Goal: Task Accomplishment & Management: Complete application form

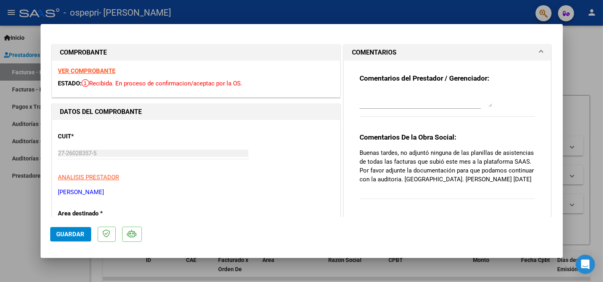
click at [585, 58] on div at bounding box center [301, 141] width 603 height 282
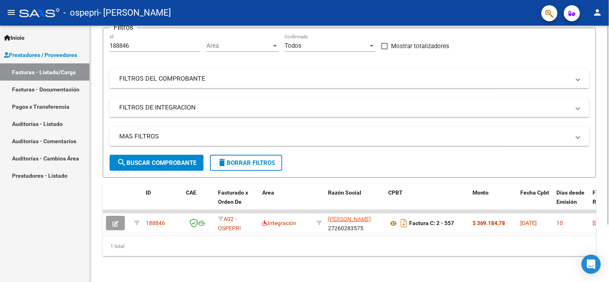
scroll to position [53, 0]
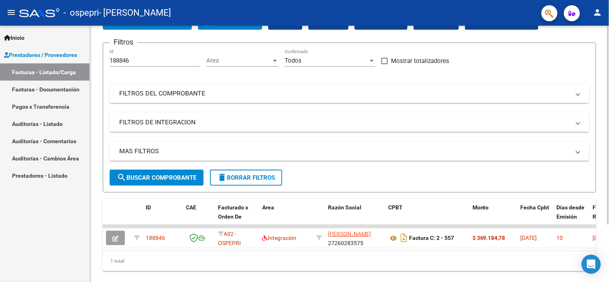
click at [603, 109] on div at bounding box center [609, 169] width 2 height 199
click at [26, 91] on link "Facturas - Documentación" at bounding box center [45, 89] width 90 height 17
click at [26, 88] on link "Facturas - Documentación" at bounding box center [45, 89] width 90 height 17
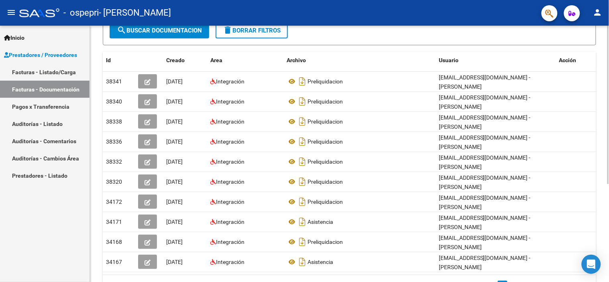
scroll to position [125, 0]
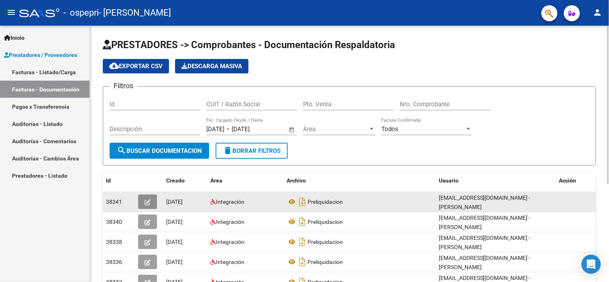
click at [149, 201] on icon "button" at bounding box center [148, 203] width 6 height 6
click at [147, 200] on icon "button" at bounding box center [148, 203] width 6 height 6
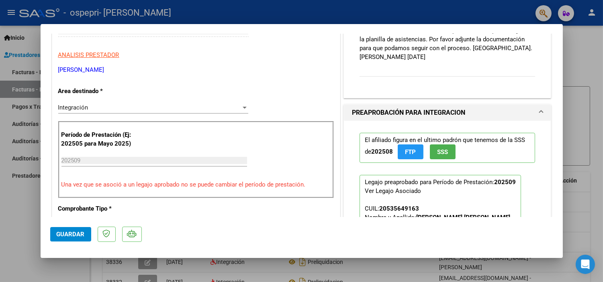
scroll to position [178, 0]
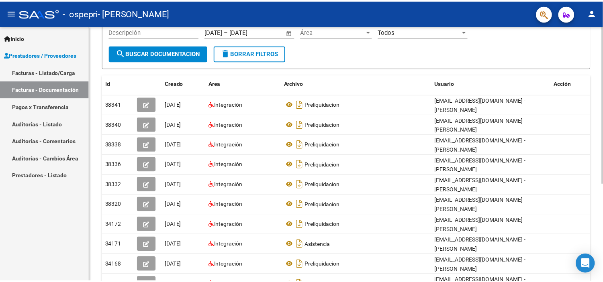
scroll to position [102, 0]
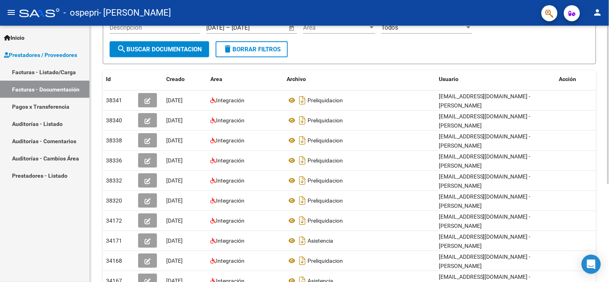
click at [599, 151] on div "PRESTADORES -> Comprobantes - Documentación Respaldatoria cloud_download Export…" at bounding box center [350, 132] width 521 height 416
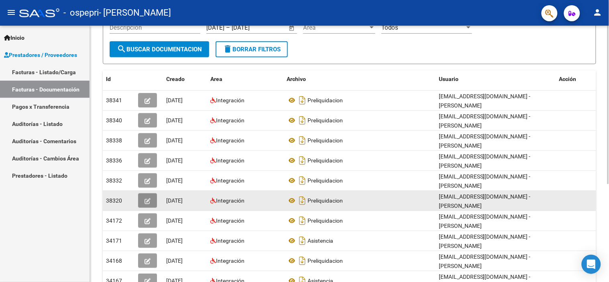
click at [146, 203] on icon "button" at bounding box center [148, 201] width 6 height 6
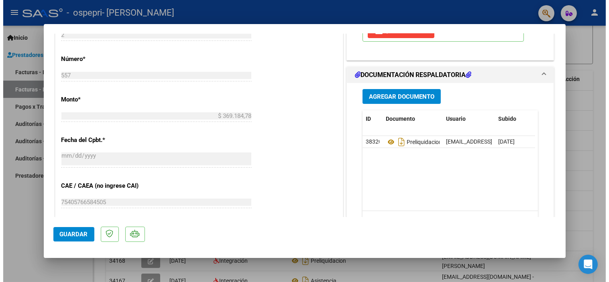
scroll to position [352, 0]
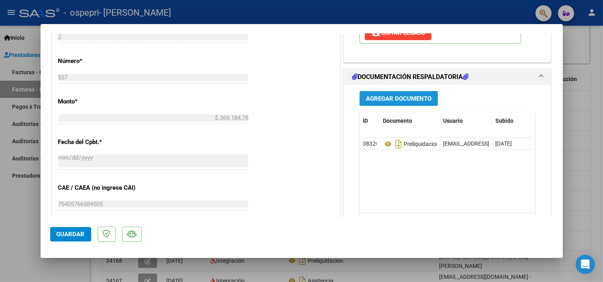
click at [400, 102] on span "Agregar Documento" at bounding box center [398, 98] width 65 height 7
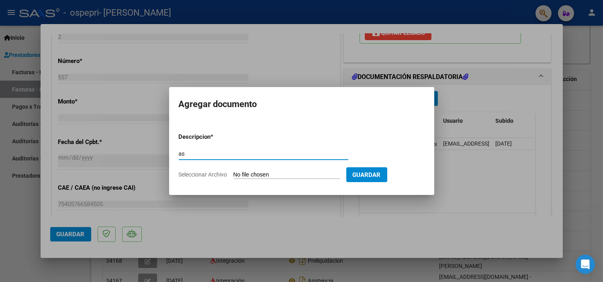
type input "a"
type input "ASISTENCIA"
click at [292, 175] on input "Seleccionar Archivo" at bounding box center [286, 176] width 106 height 8
type input "C:\fakepath\Tais sep.pdf"
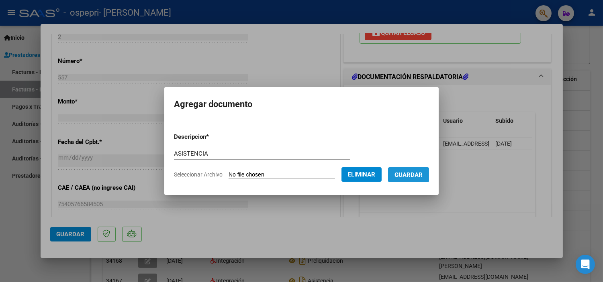
click at [419, 176] on span "Guardar" at bounding box center [408, 175] width 28 height 7
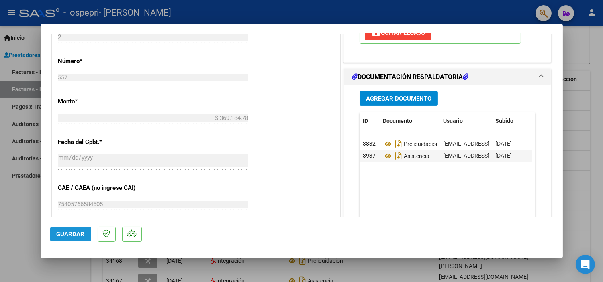
click at [59, 234] on span "Guardar" at bounding box center [71, 234] width 28 height 7
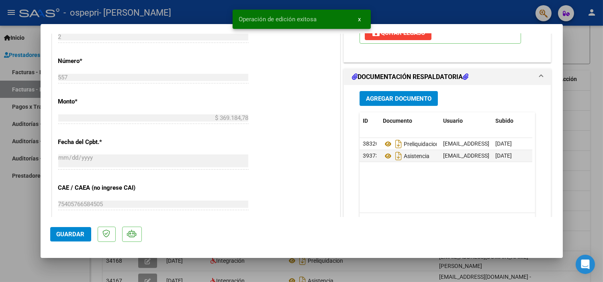
click at [578, 105] on div at bounding box center [301, 141] width 603 height 282
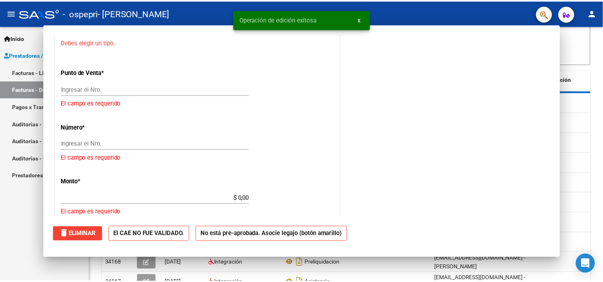
scroll to position [0, 0]
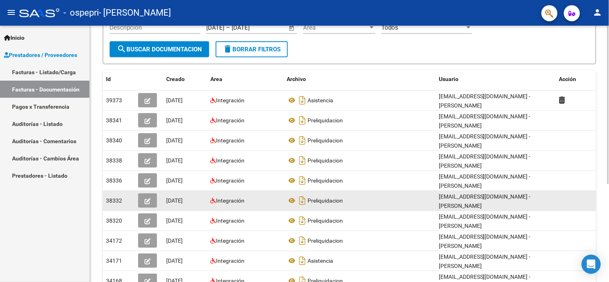
click at [149, 200] on icon "button" at bounding box center [148, 201] width 6 height 6
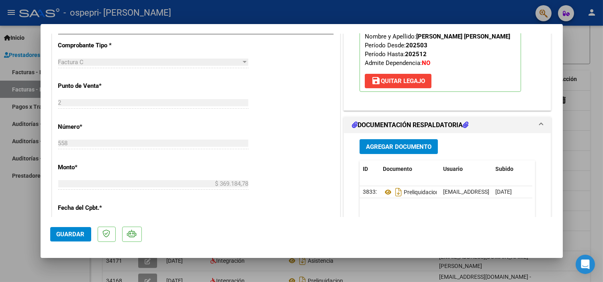
scroll to position [293, 0]
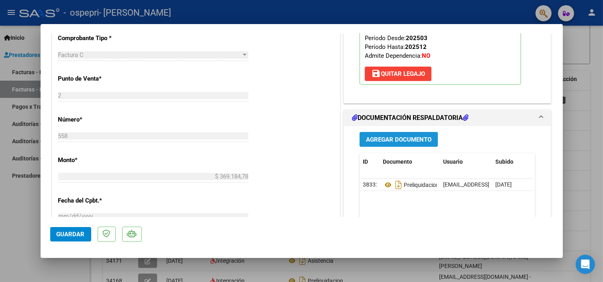
click at [380, 141] on span "Agregar Documento" at bounding box center [398, 139] width 65 height 7
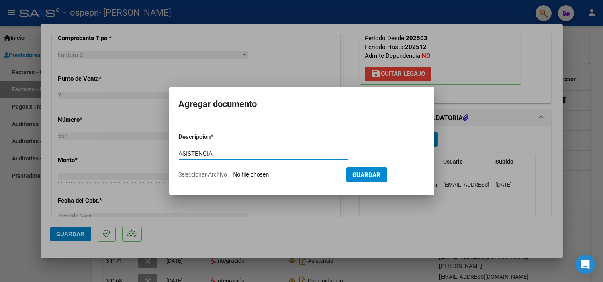
type input "ASISTENCIA"
click at [253, 172] on input "Seleccionar Archivo" at bounding box center [286, 176] width 106 height 8
type input "C:\fakepath\[PERSON_NAME].pdf"
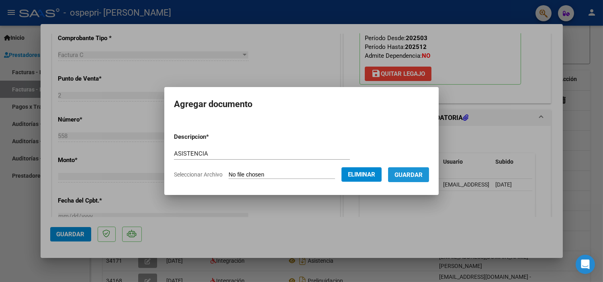
click at [419, 173] on span "Guardar" at bounding box center [408, 175] width 28 height 7
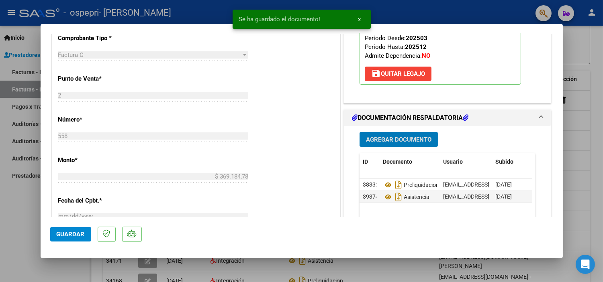
click at [66, 234] on span "Guardar" at bounding box center [71, 234] width 28 height 7
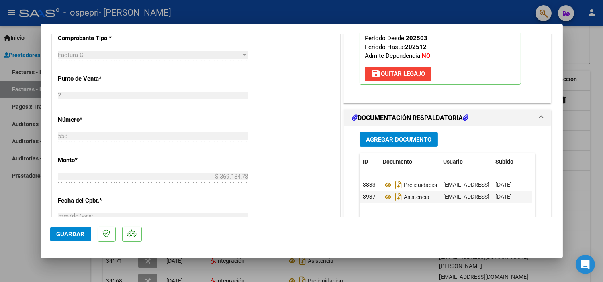
click at [597, 83] on div at bounding box center [301, 141] width 603 height 282
type input "$ 0,00"
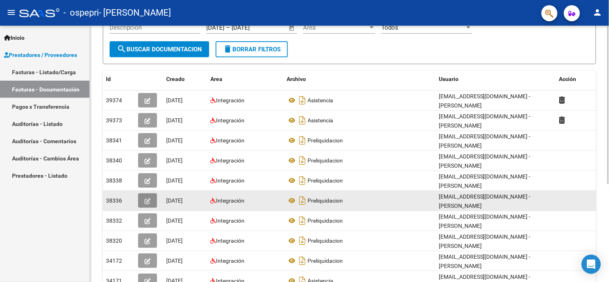
click at [146, 197] on span "button" at bounding box center [148, 200] width 6 height 7
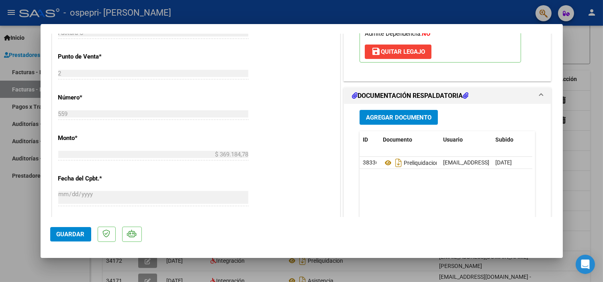
scroll to position [317, 0]
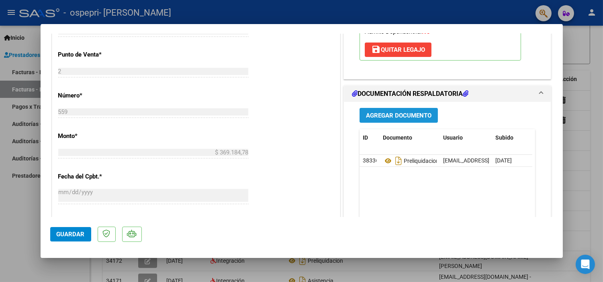
click at [396, 115] on span "Agregar Documento" at bounding box center [398, 115] width 65 height 7
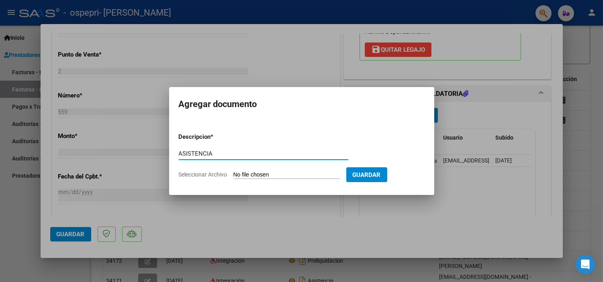
type input "ASISTENCIA"
click at [252, 175] on input "Seleccionar Archivo" at bounding box center [286, 176] width 106 height 8
type input "C:\fakepath\Neyen Sep.pdf"
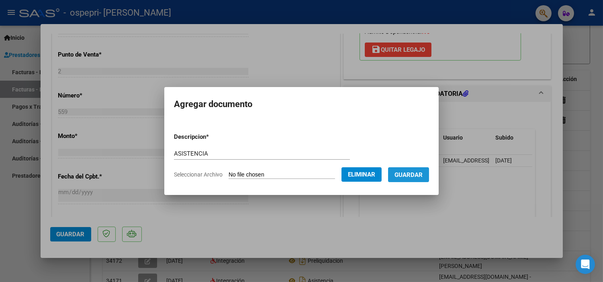
click at [415, 177] on span "Guardar" at bounding box center [408, 175] width 28 height 7
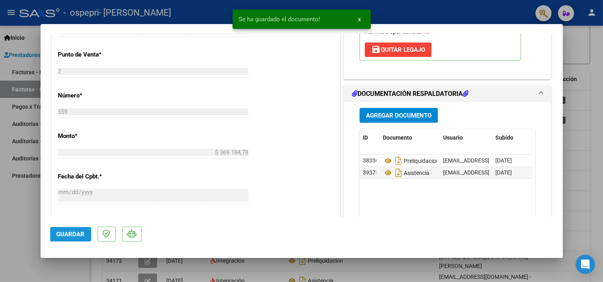
click at [71, 233] on span "Guardar" at bounding box center [71, 234] width 28 height 7
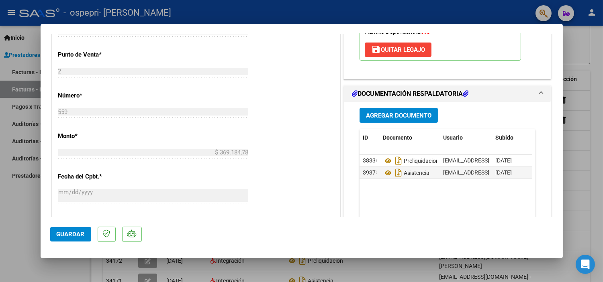
click at [594, 96] on div at bounding box center [301, 141] width 603 height 282
type input "$ 0,00"
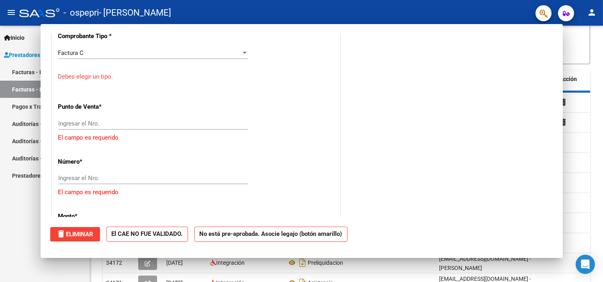
scroll to position [339, 0]
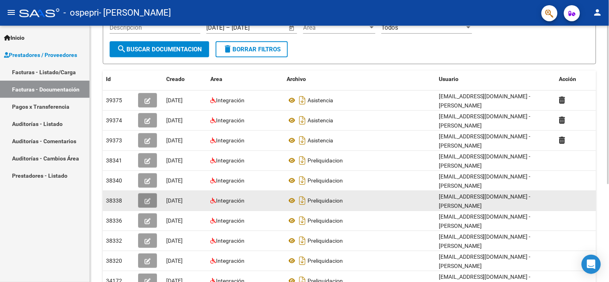
click at [147, 199] on icon "button" at bounding box center [148, 201] width 6 height 6
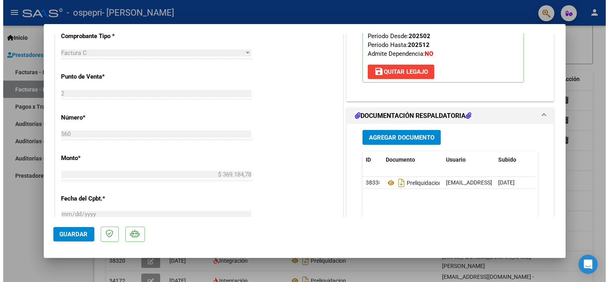
scroll to position [302, 0]
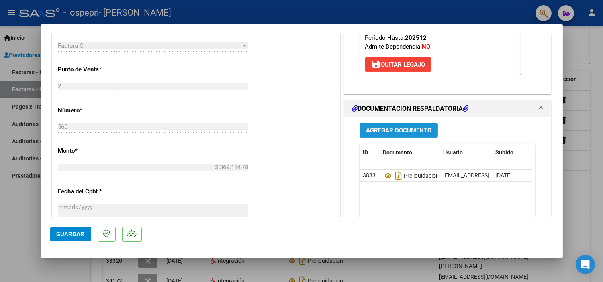
click at [376, 132] on span "Agregar Documento" at bounding box center [398, 130] width 65 height 7
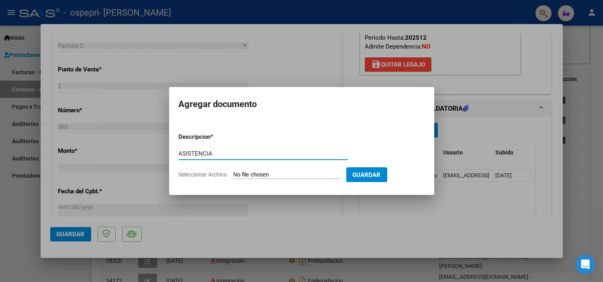
type input "ASISTENCIA"
click at [276, 177] on input "Seleccionar Archivo" at bounding box center [286, 176] width 106 height 8
type input "C:\fakepath\[PERSON_NAME].pdf"
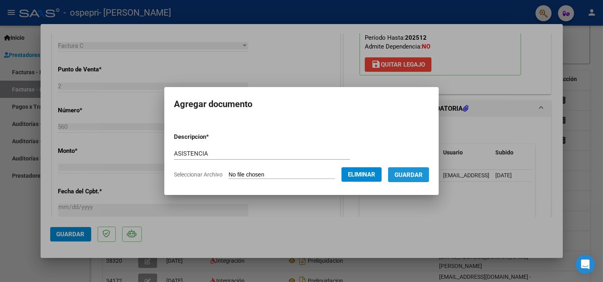
click at [419, 176] on span "Guardar" at bounding box center [408, 175] width 28 height 7
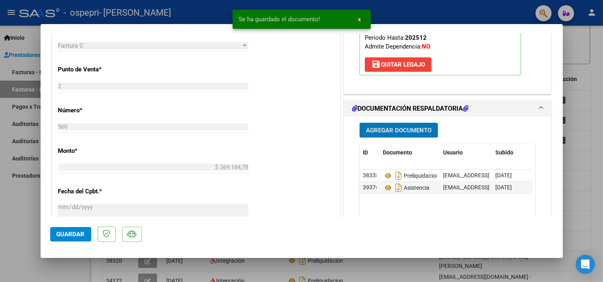
click at [65, 234] on span "Guardar" at bounding box center [71, 234] width 28 height 7
click at [600, 66] on div at bounding box center [301, 141] width 603 height 282
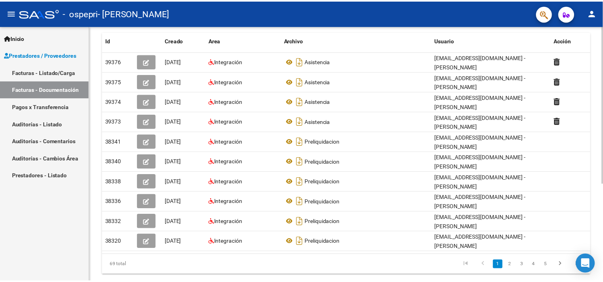
scroll to position [143, 0]
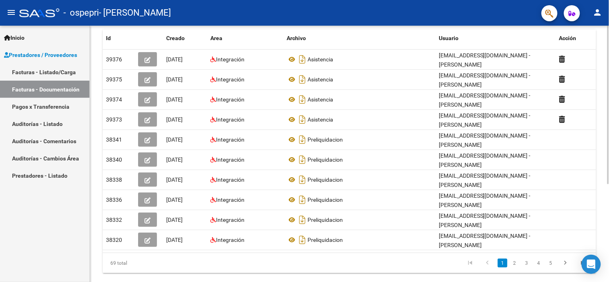
click at [605, 145] on div "PRESTADORES -> Comprobantes - Documentación Respaldatoria cloud_download Export…" at bounding box center [350, 91] width 521 height 416
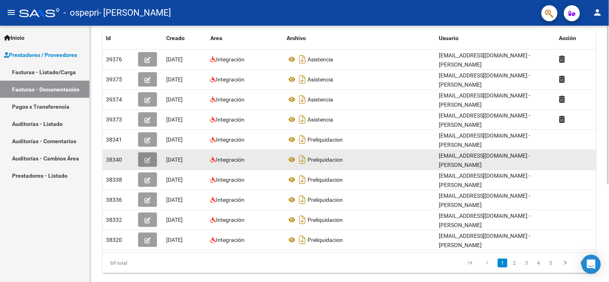
click at [149, 157] on icon "button" at bounding box center [148, 160] width 6 height 6
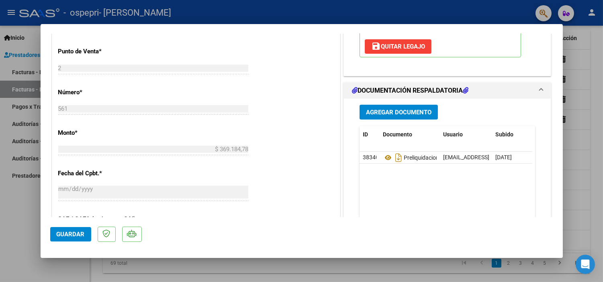
scroll to position [332, 0]
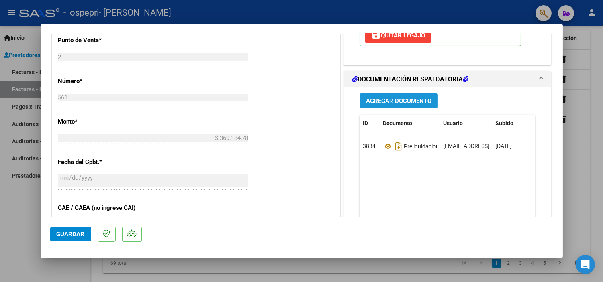
click at [402, 103] on span "Agregar Documento" at bounding box center [398, 101] width 65 height 7
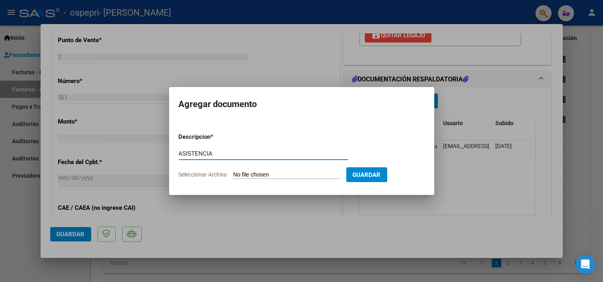
type input "ASISTENCIA"
click at [262, 174] on input "Seleccionar Archivo" at bounding box center [286, 176] width 106 height 8
type input "C:\fakepath\[PERSON_NAME].pdf"
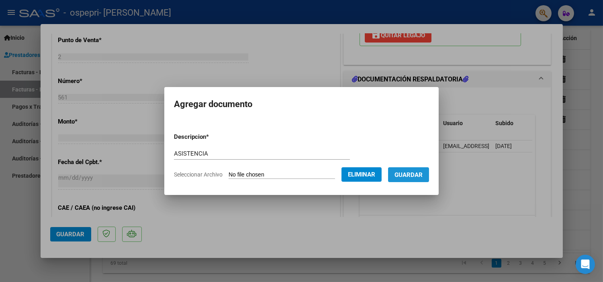
click at [423, 177] on span "Guardar" at bounding box center [408, 175] width 28 height 7
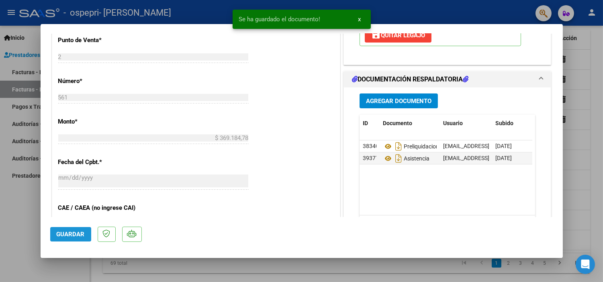
click at [78, 236] on span "Guardar" at bounding box center [71, 234] width 28 height 7
click at [596, 78] on div at bounding box center [301, 141] width 603 height 282
type input "$ 0,00"
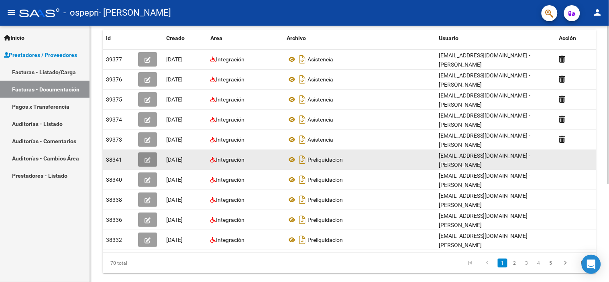
click at [146, 160] on icon "button" at bounding box center [148, 160] width 6 height 6
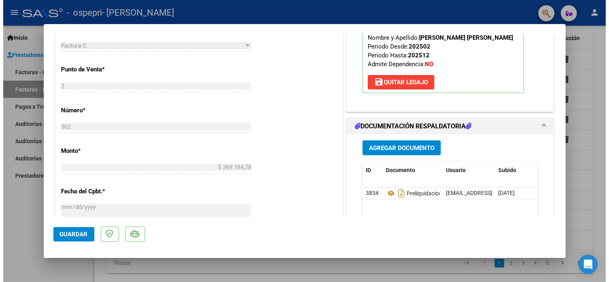
scroll to position [306, 0]
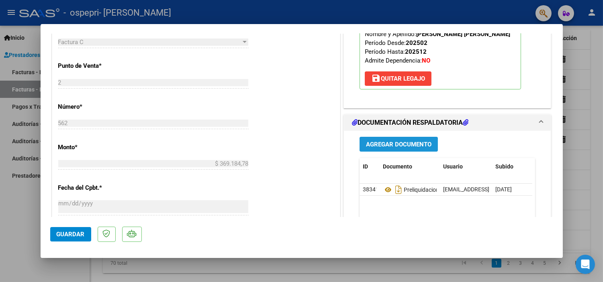
click at [383, 147] on span "Agregar Documento" at bounding box center [398, 144] width 65 height 7
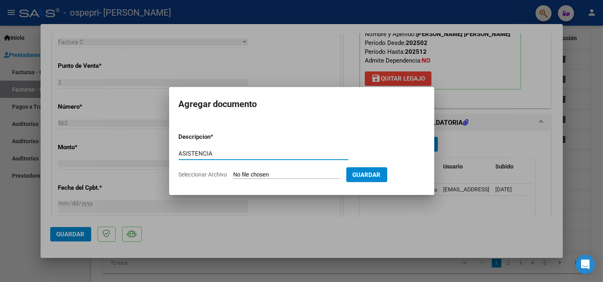
type input "ASISTENCIA"
click at [253, 175] on input "Seleccionar Archivo" at bounding box center [286, 176] width 106 height 8
type input "C:\fakepath\Maximo sep.pdf"
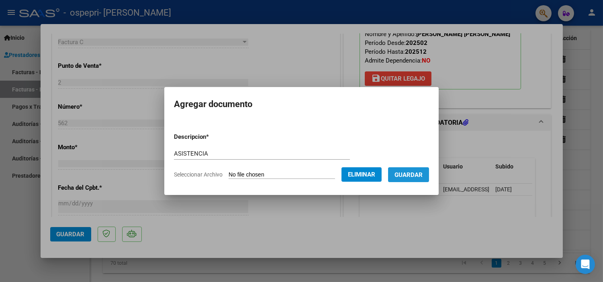
click at [415, 174] on span "Guardar" at bounding box center [408, 175] width 28 height 7
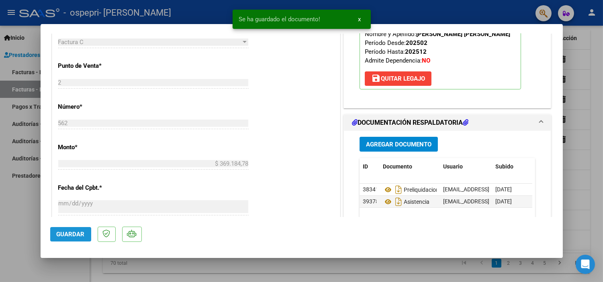
click at [71, 234] on span "Guardar" at bounding box center [71, 234] width 28 height 7
click at [595, 71] on div at bounding box center [301, 141] width 603 height 282
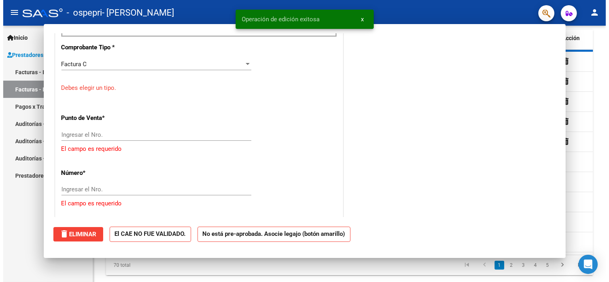
scroll to position [0, 0]
